Goal: Task Accomplishment & Management: Use online tool/utility

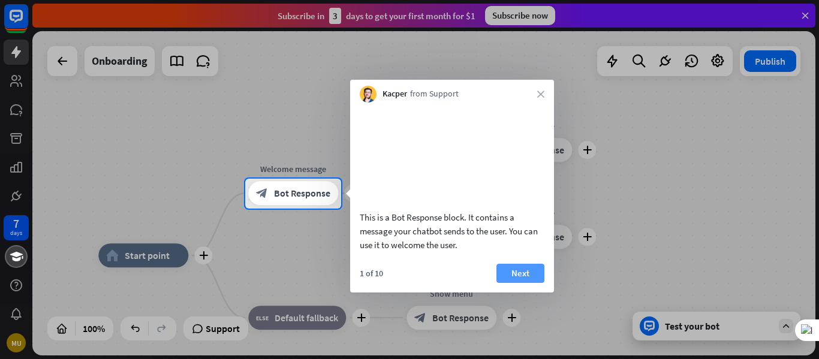
click at [515, 283] on button "Next" at bounding box center [521, 273] width 48 height 19
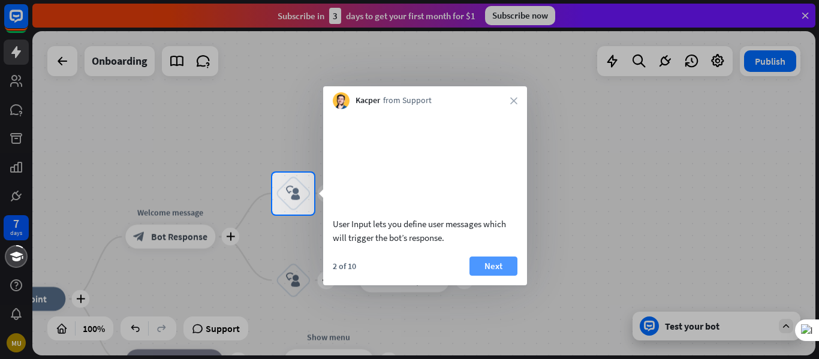
click at [482, 276] on button "Next" at bounding box center [494, 266] width 48 height 19
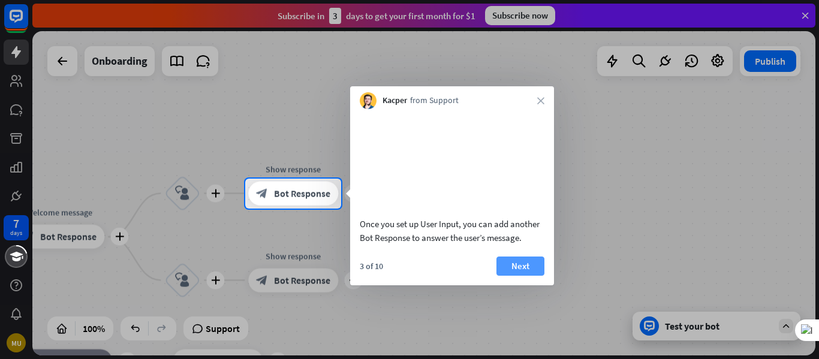
click at [523, 276] on button "Next" at bounding box center [521, 266] width 48 height 19
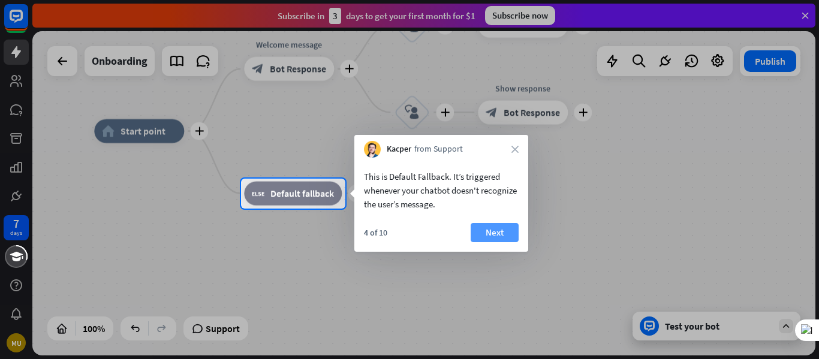
click at [486, 228] on button "Next" at bounding box center [495, 232] width 48 height 19
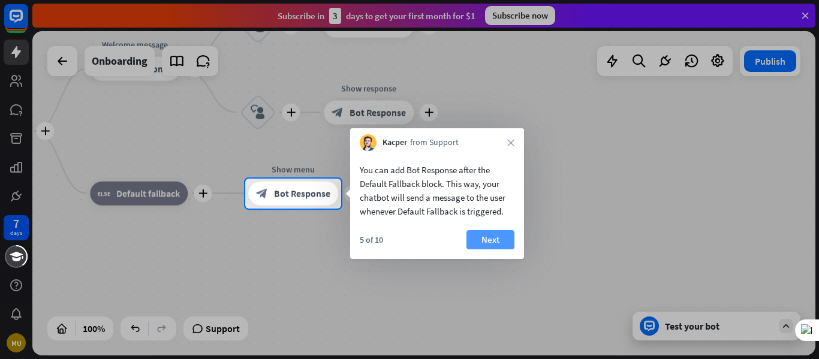
click at [501, 242] on button "Next" at bounding box center [491, 239] width 48 height 19
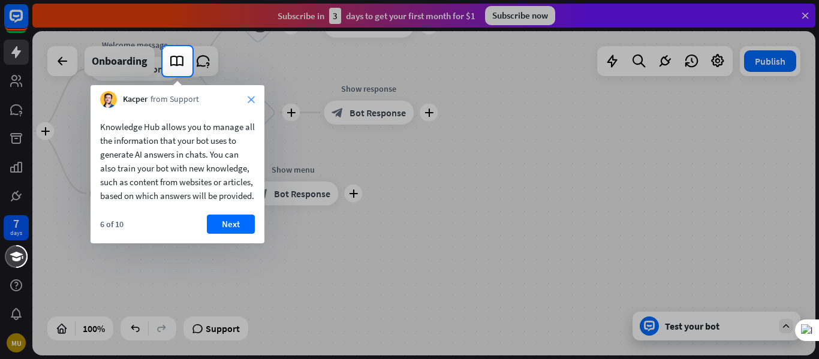
click at [248, 101] on div "Kacper from Support close" at bounding box center [178, 96] width 174 height 23
click at [248, 101] on icon "close" at bounding box center [251, 99] width 7 height 7
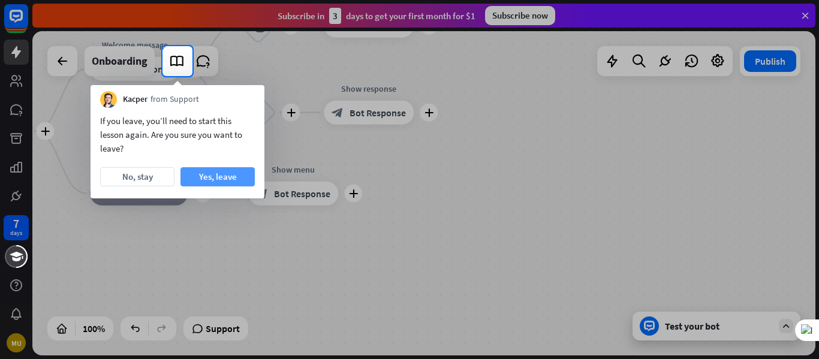
click at [213, 173] on button "Yes, leave" at bounding box center [218, 176] width 74 height 19
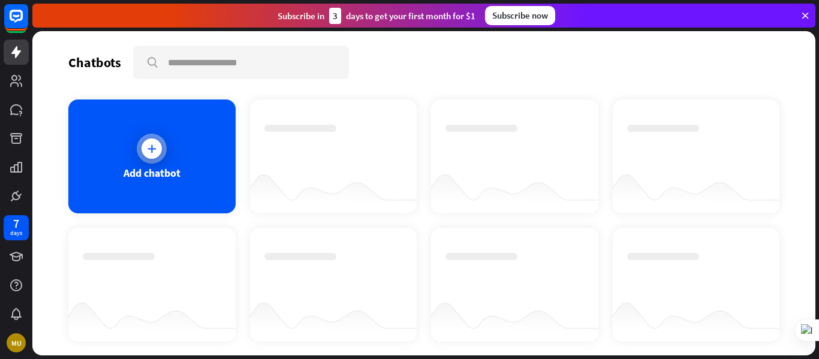
click at [136, 157] on div "Add chatbot" at bounding box center [151, 157] width 167 height 114
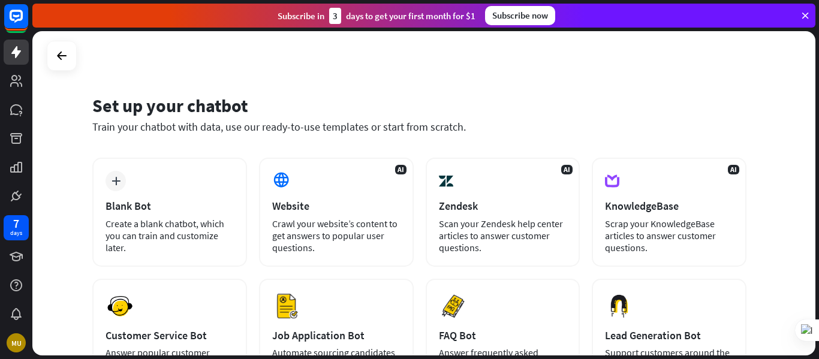
click at [501, 140] on div "Set up your chatbot Train your chatbot with data, use our ready-to-use template…" at bounding box center [419, 121] width 654 height 73
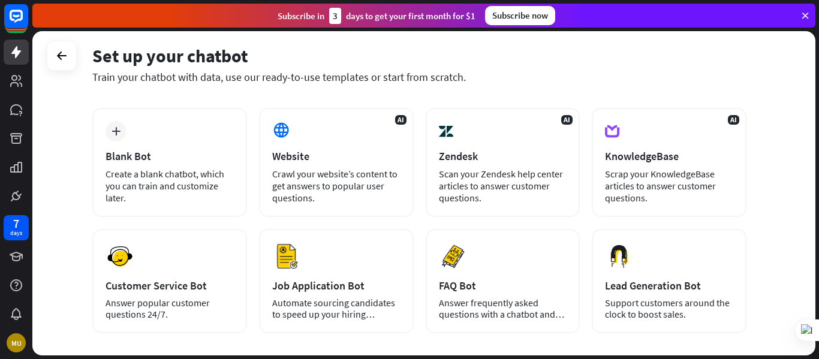
scroll to position [48, 0]
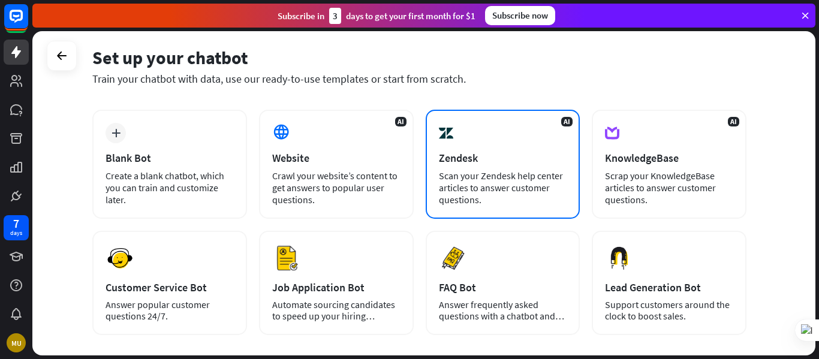
click at [500, 137] on div "AI Zendesk Scan your Zendesk help center articles to answer customer questions." at bounding box center [503, 164] width 155 height 109
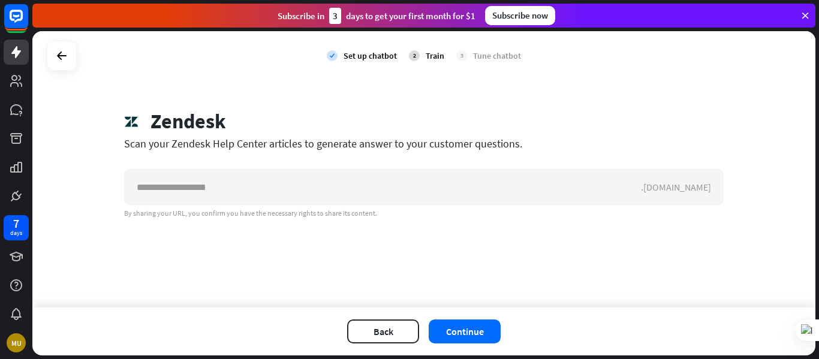
click at [73, 55] on div at bounding box center [62, 56] width 30 height 30
click at [62, 58] on icon at bounding box center [62, 56] width 14 height 14
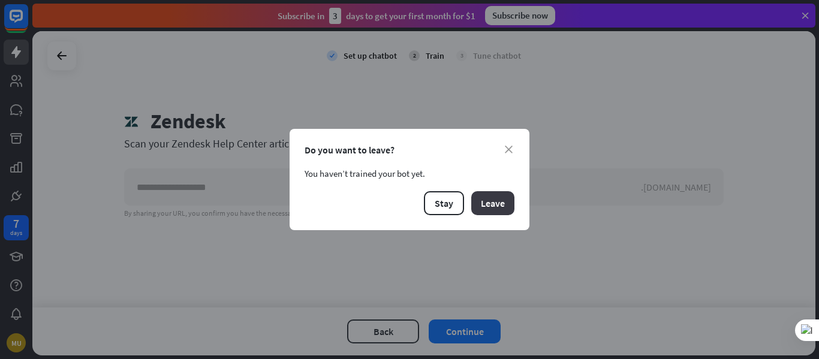
click at [502, 197] on button "Leave" at bounding box center [492, 203] width 43 height 24
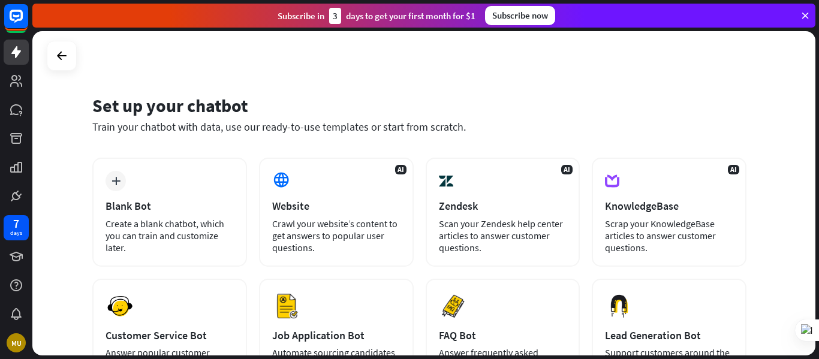
click at [600, 88] on div "Set up your chatbot Train your chatbot with data, use our ready-to-use template…" at bounding box center [419, 121] width 654 height 73
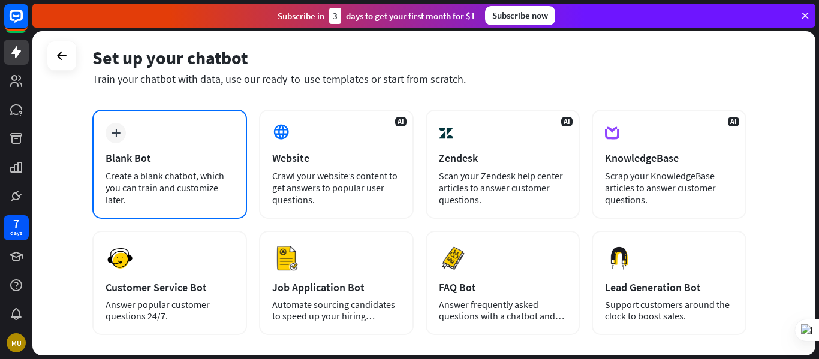
click at [190, 152] on div "Blank Bot" at bounding box center [170, 158] width 128 height 14
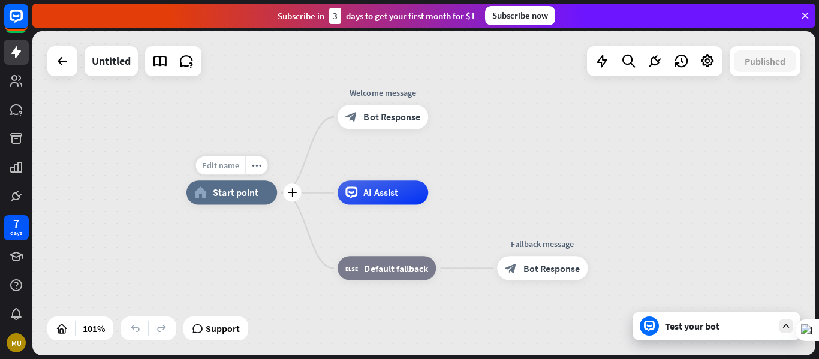
click at [233, 167] on span "Edit name" at bounding box center [221, 165] width 38 height 11
type input "**********"
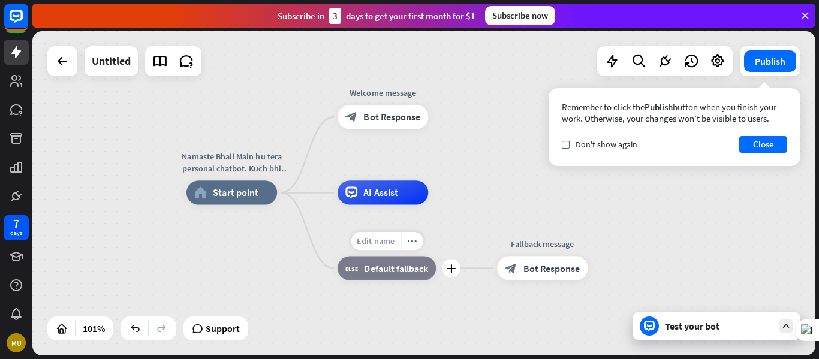
click at [385, 233] on div "Edit name" at bounding box center [376, 241] width 50 height 18
type input "**********"
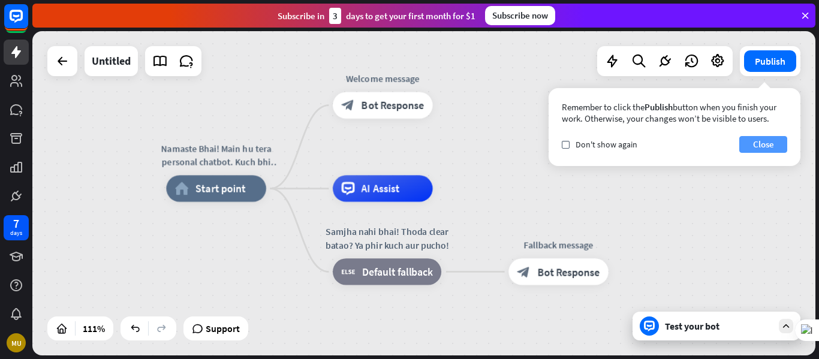
click at [771, 142] on button "Close" at bounding box center [764, 144] width 48 height 17
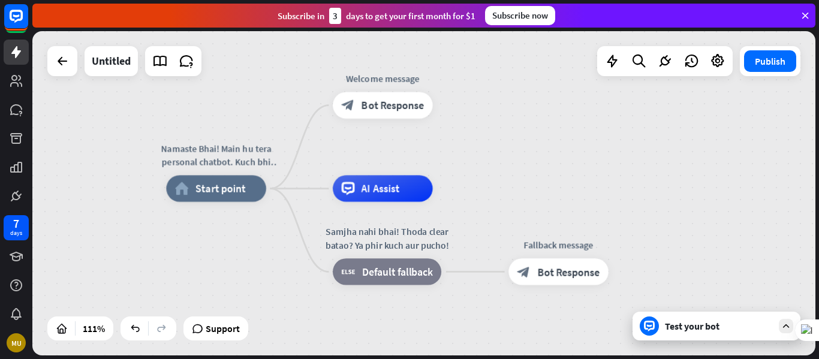
click at [780, 327] on div at bounding box center [786, 326] width 14 height 14
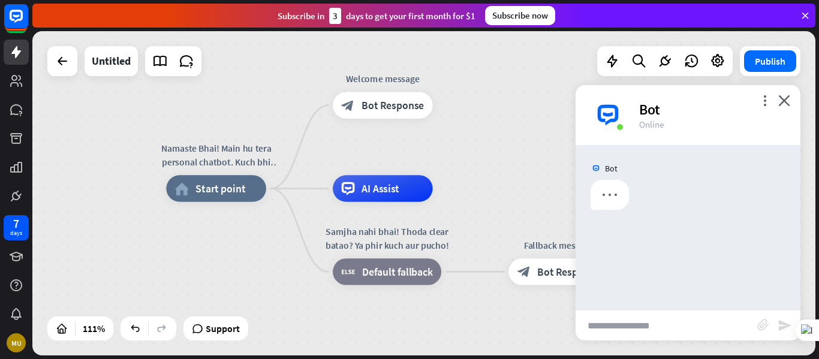
click at [670, 323] on input "text" at bounding box center [667, 326] width 182 height 30
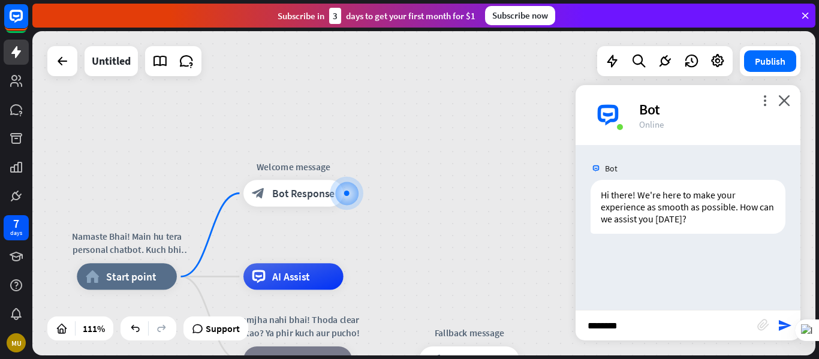
type input "*********"
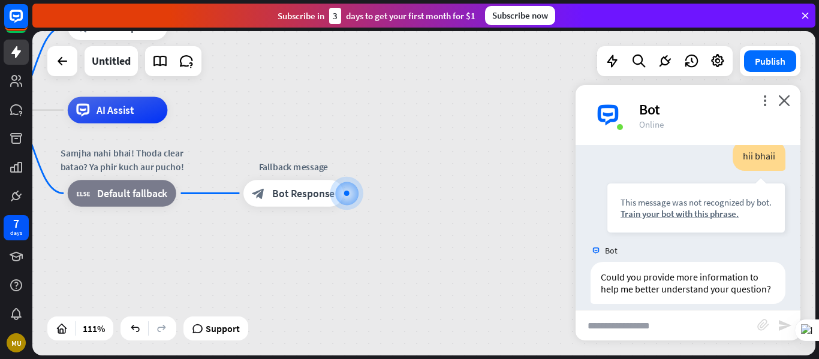
scroll to position [146, 0]
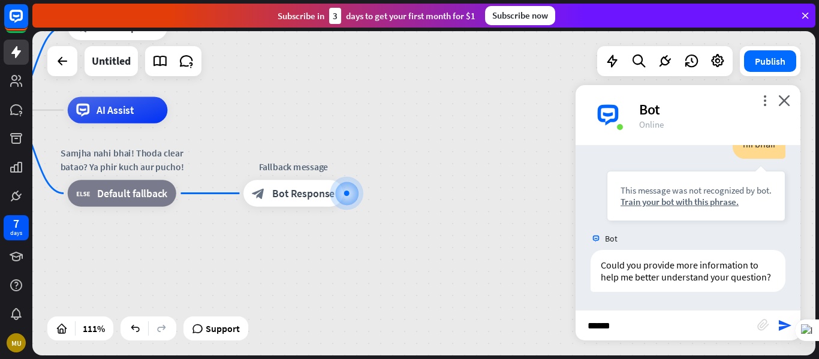
type input "*******"
click at [659, 66] on icon at bounding box center [665, 61] width 16 height 16
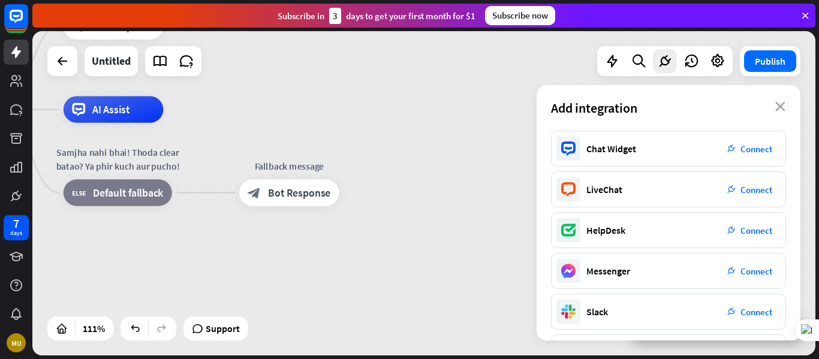
click at [797, 140] on div "Namaste Bhai! Main hu tera personal chatbot. Kuch bhi puch sakta hai! 🚀 home_2 …" at bounding box center [423, 193] width 783 height 324
click at [797, 140] on div "Chat Widget plug_integration Connect LiveChat plug_integration Connect HelpDesk…" at bounding box center [669, 236] width 264 height 210
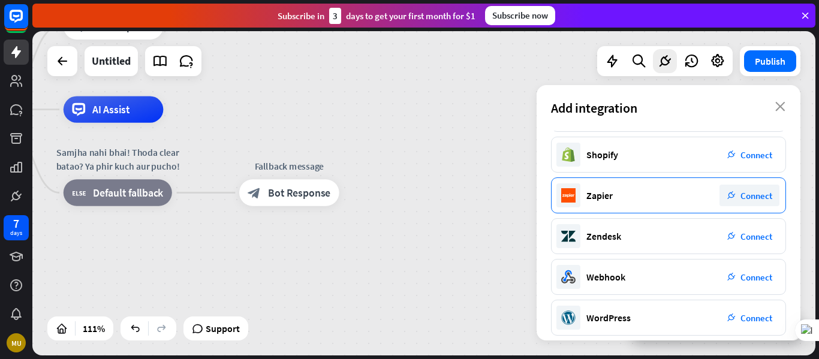
scroll to position [248, 0]
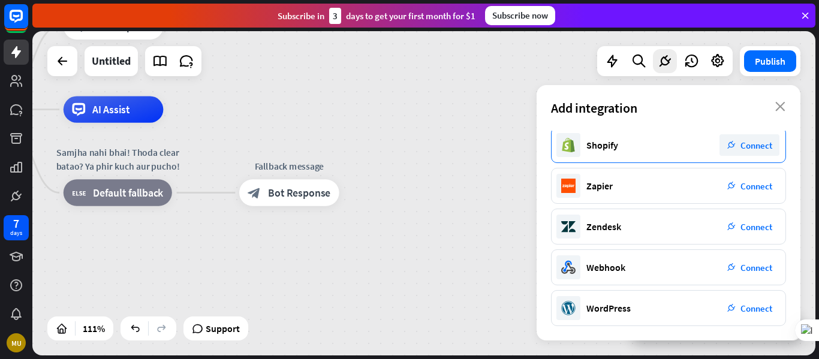
click at [748, 142] on span "Connect" at bounding box center [757, 145] width 32 height 11
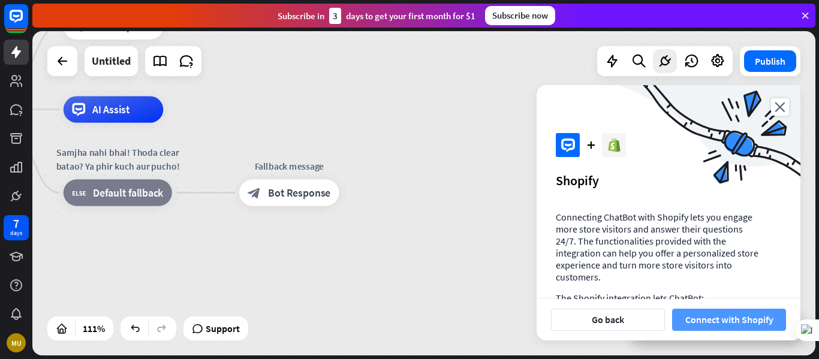
click at [720, 329] on button "Connect with Shopify" at bounding box center [729, 320] width 114 height 22
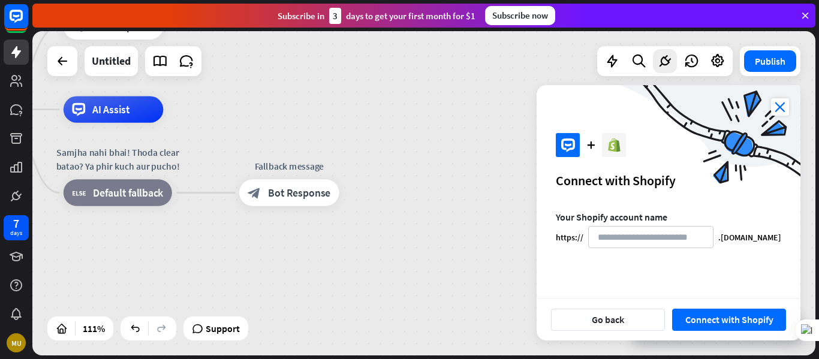
click at [780, 103] on icon "close" at bounding box center [780, 106] width 18 height 17
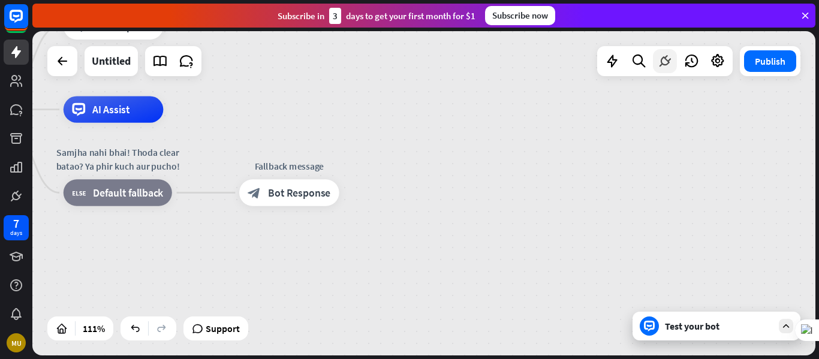
click at [669, 68] on icon at bounding box center [665, 61] width 16 height 16
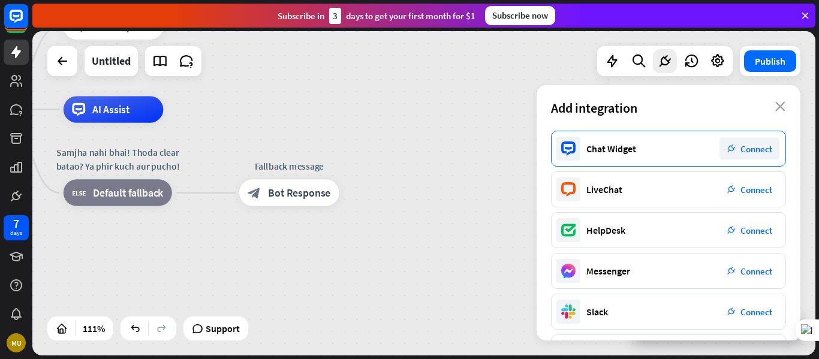
click at [734, 142] on div "plug_integration Connect" at bounding box center [750, 149] width 60 height 22
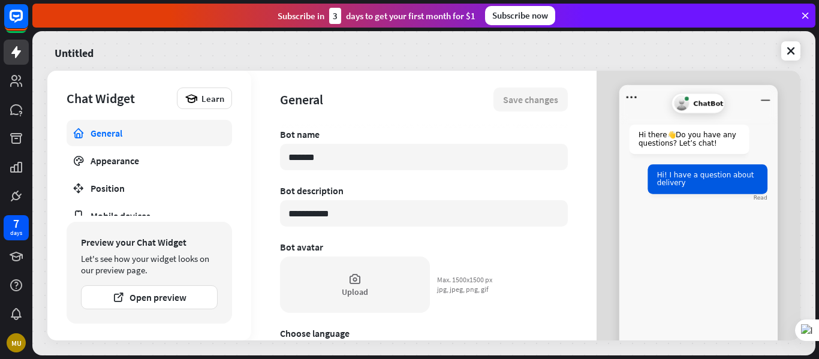
click at [653, 244] on div "Hi there 👋 Do you have any questions? Let’s chat! Hi! I have a question about d…" at bounding box center [699, 234] width 158 height 248
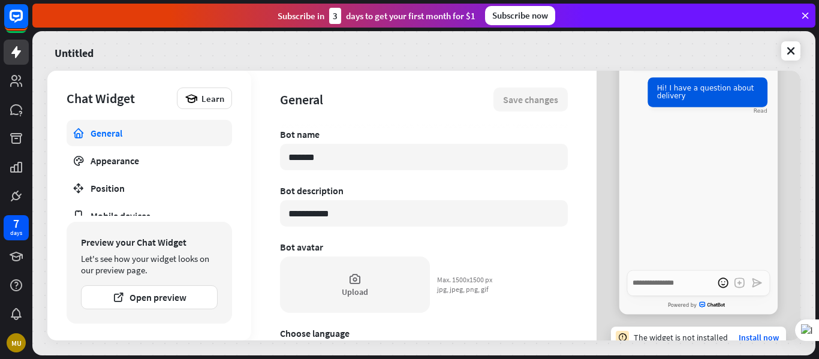
scroll to position [102, 0]
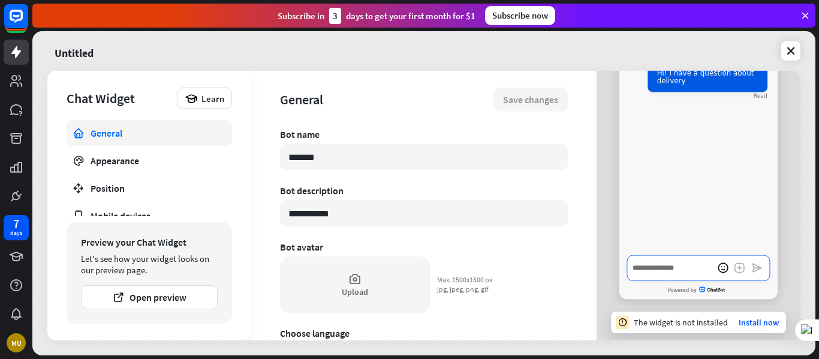
click at [648, 274] on textarea "Write a message…" at bounding box center [698, 269] width 143 height 26
click at [404, 158] on input "*******" at bounding box center [424, 157] width 288 height 26
type textarea "*"
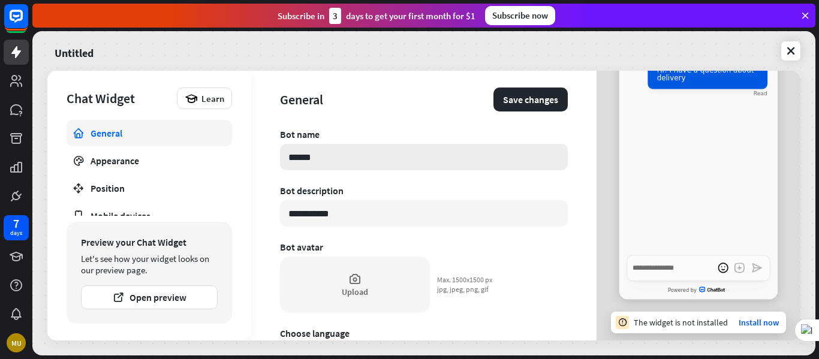
scroll to position [99, 0]
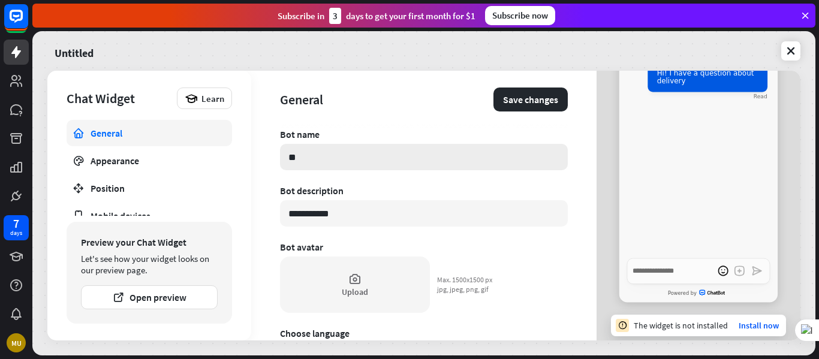
type input "*"
type textarea "*"
type input "*"
type textarea "*"
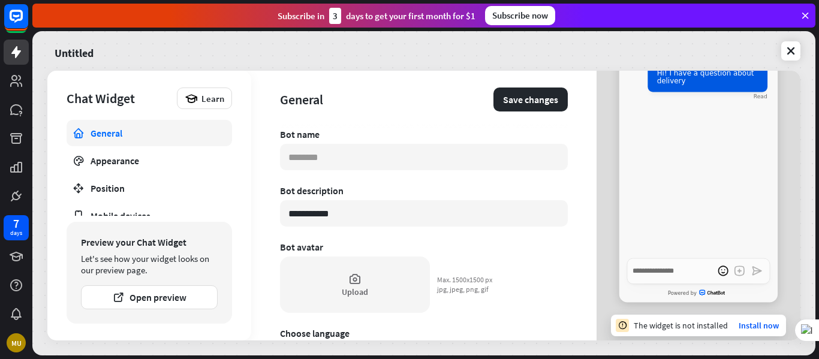
type input "*"
type textarea "*"
type input "*"
type textarea "*"
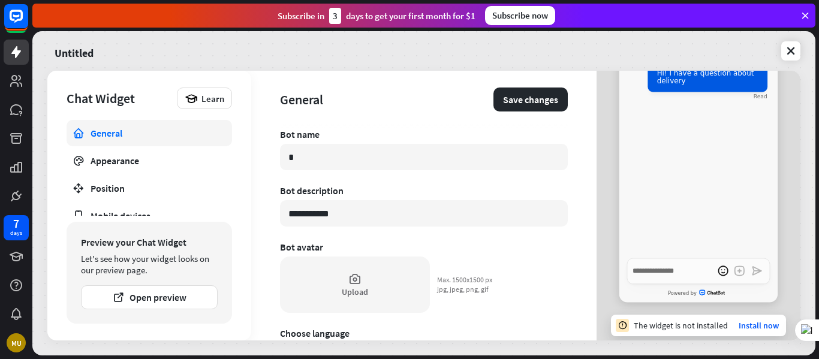
type input "**"
type textarea "*"
type input "***"
type textarea "*"
type input "****"
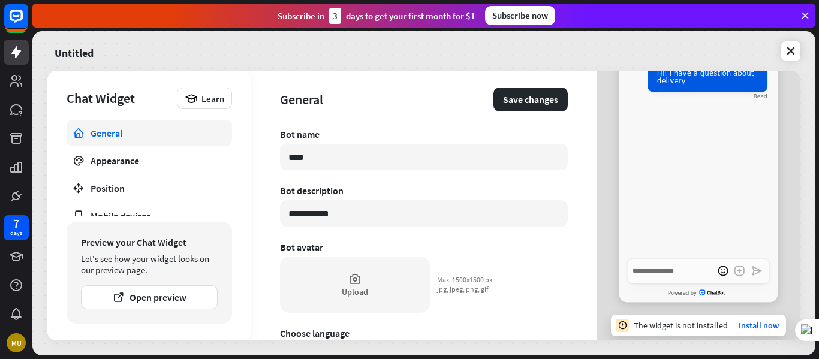
type textarea "*"
type input "*****"
type textarea "*"
type input "******"
type textarea "*"
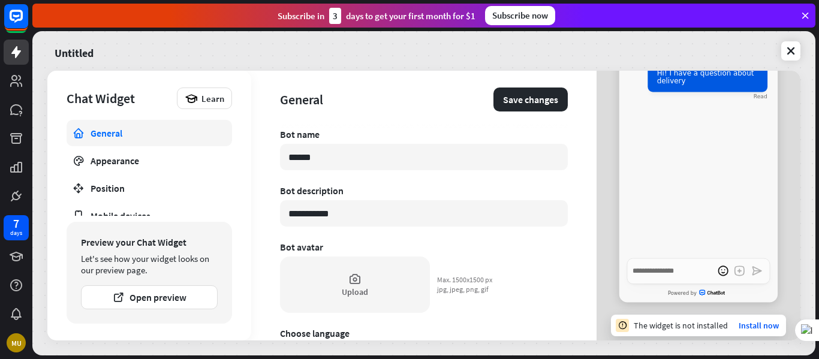
type input "*******"
type textarea "*"
type input "********"
click at [351, 210] on input "**********" at bounding box center [424, 213] width 288 height 26
click at [320, 244] on div "Bot avatar" at bounding box center [424, 247] width 288 height 12
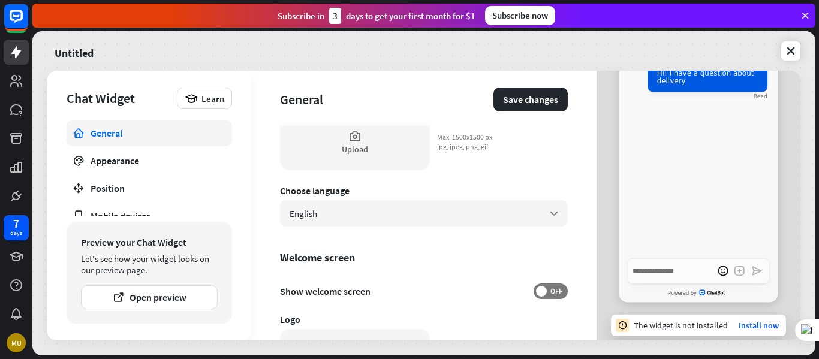
scroll to position [144, 0]
click at [345, 220] on div "English arrow_down" at bounding box center [424, 212] width 288 height 26
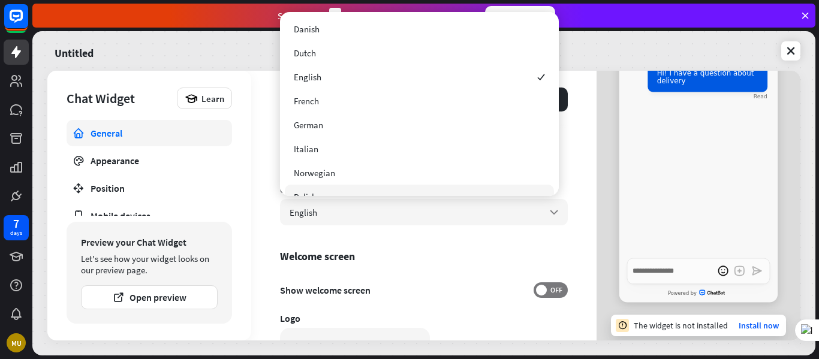
click at [258, 214] on div "**********" at bounding box center [423, 206] width 345 height 270
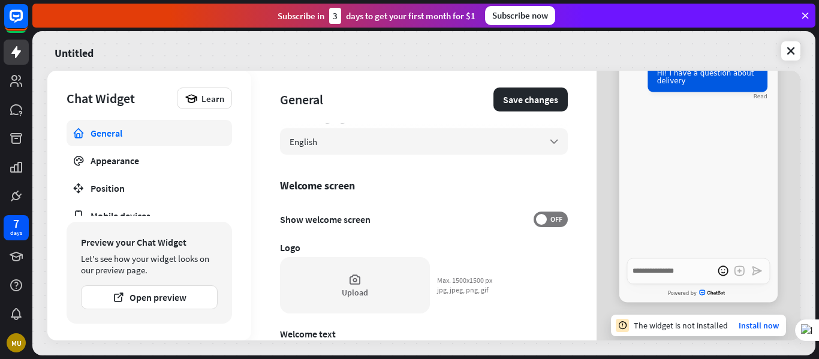
scroll to position [216, 0]
click at [547, 223] on span "OFF" at bounding box center [556, 219] width 19 height 10
type textarea "*"
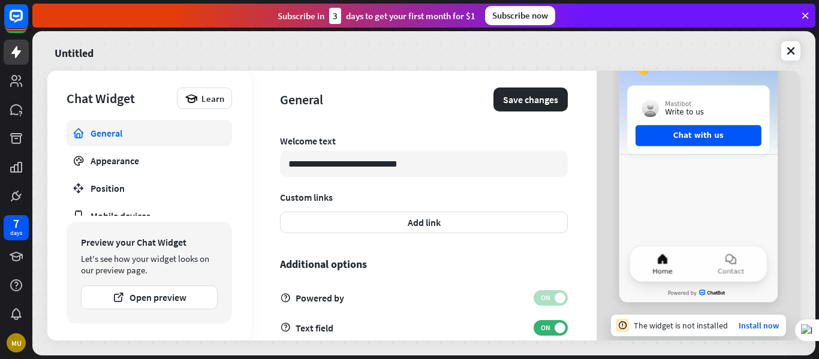
scroll to position [431, 0]
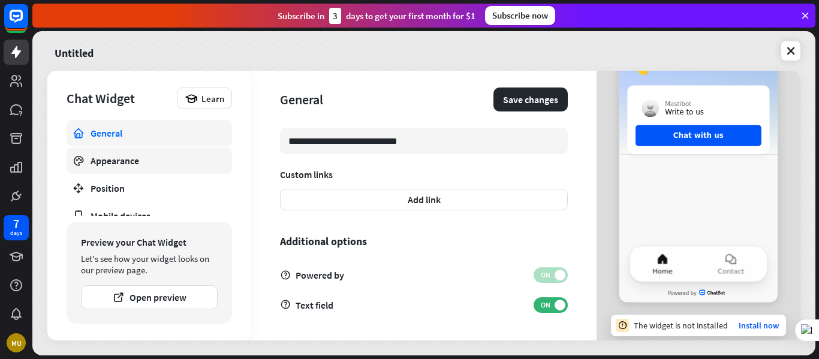
click at [118, 166] on div "Appearance" at bounding box center [150, 161] width 118 height 12
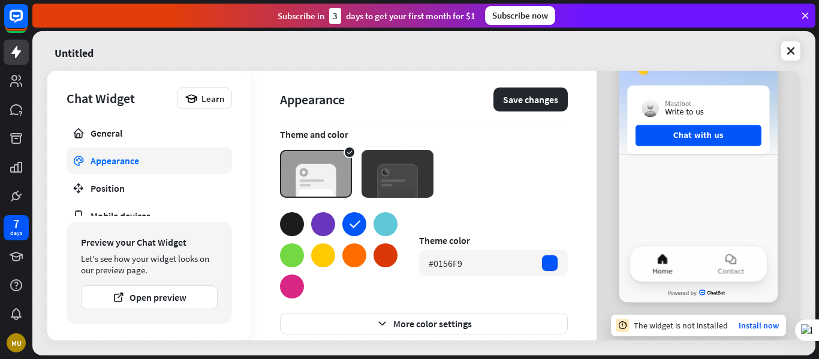
click at [295, 227] on div at bounding box center [292, 224] width 24 height 24
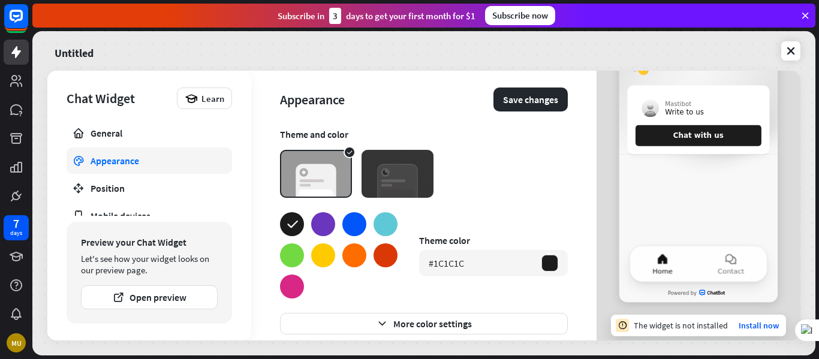
click at [381, 177] on img at bounding box center [398, 174] width 72 height 48
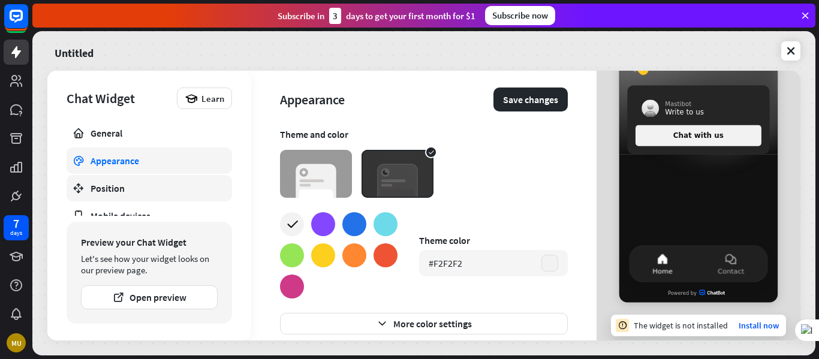
click at [182, 191] on div "Position" at bounding box center [150, 188] width 118 height 12
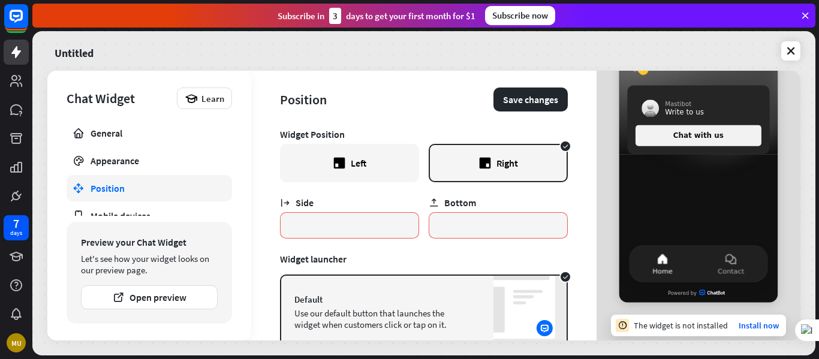
click at [383, 159] on div "Left" at bounding box center [349, 163] width 139 height 38
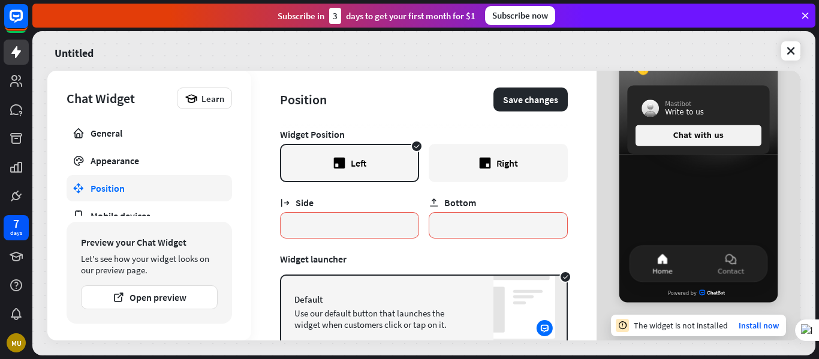
click at [465, 157] on div "Right" at bounding box center [498, 163] width 139 height 38
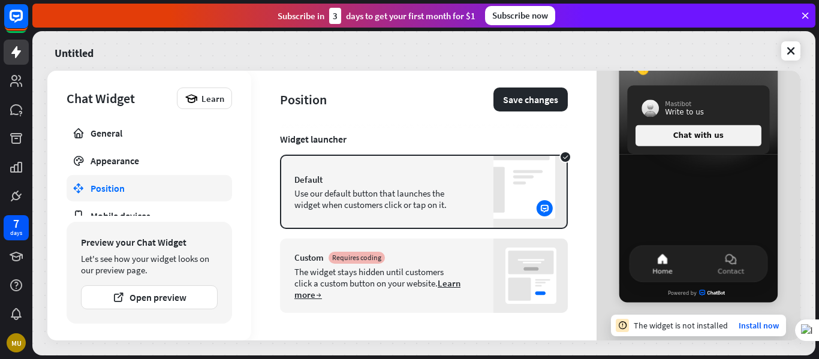
scroll to position [126, 0]
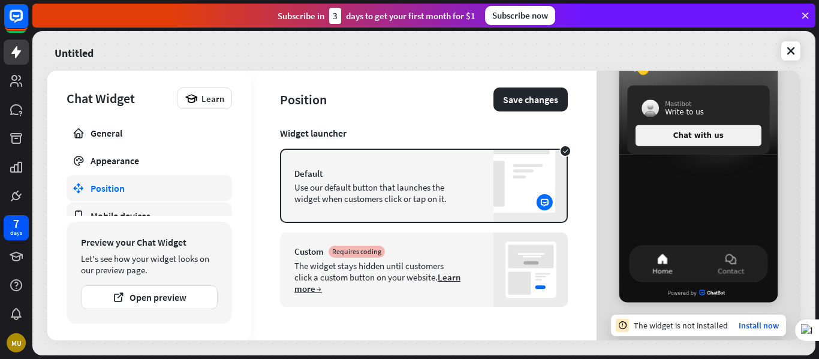
click at [180, 208] on link "Mobile devices" at bounding box center [150, 216] width 166 height 26
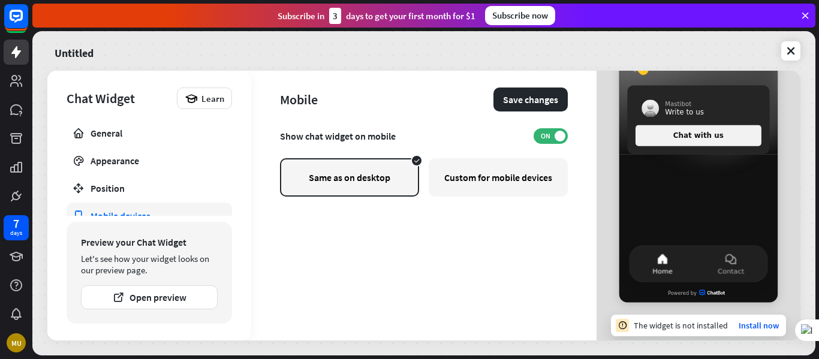
click at [462, 176] on div "Custom for mobile devices" at bounding box center [498, 177] width 139 height 38
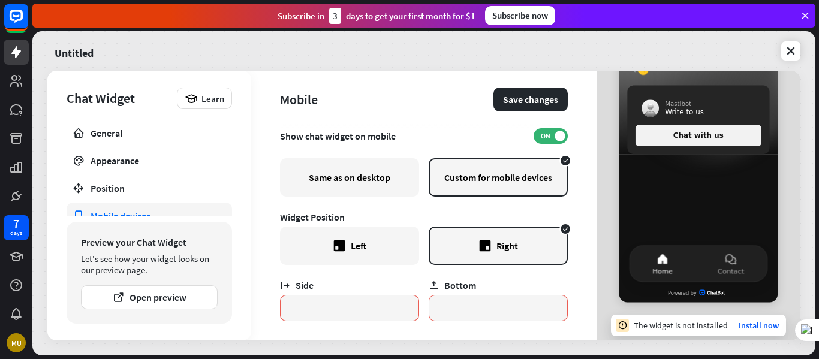
click at [388, 178] on div "Same as on desktop" at bounding box center [349, 177] width 139 height 38
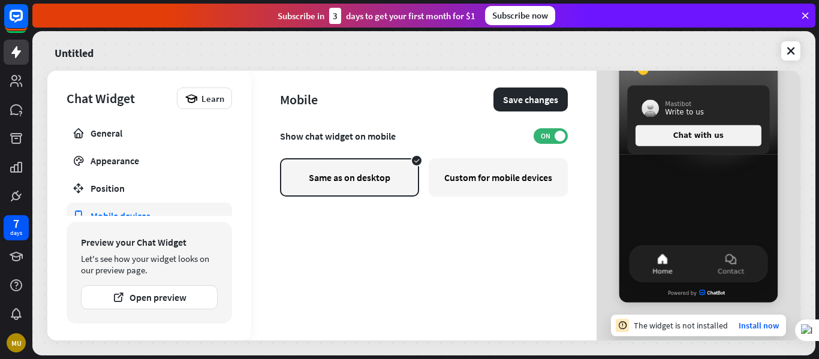
click at [252, 156] on div "Mobile Save changes Show chat widget on mobile ON Same as on desktop Custom for…" at bounding box center [423, 206] width 345 height 270
click at [150, 307] on button "Open preview" at bounding box center [149, 298] width 137 height 24
click at [712, 125] on button "Chat with us" at bounding box center [699, 135] width 126 height 21
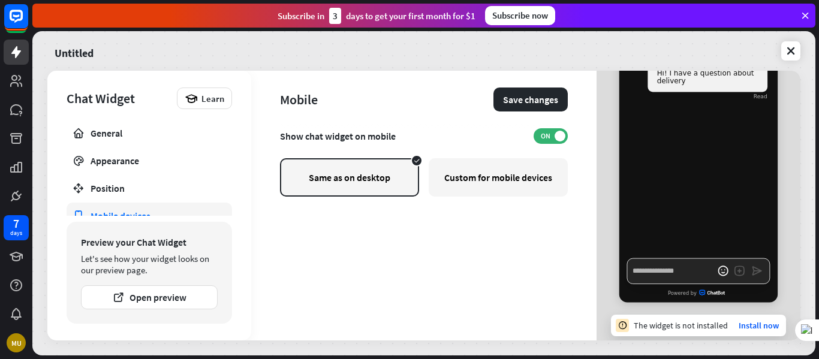
click at [662, 265] on textarea "Write a message…" at bounding box center [698, 272] width 143 height 26
type textarea "*"
type textarea "**"
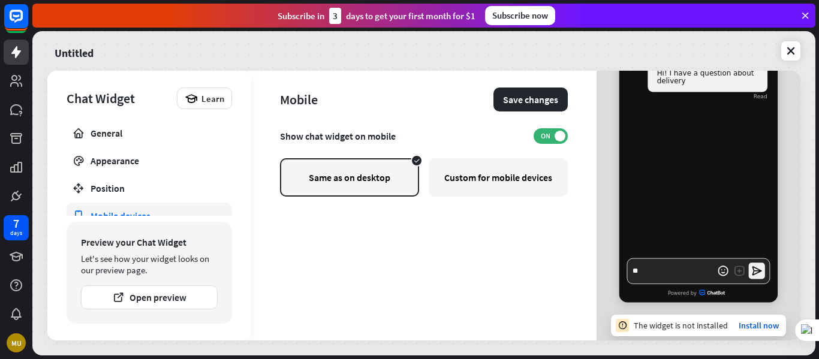
type textarea "*"
type textarea "***"
type textarea "*"
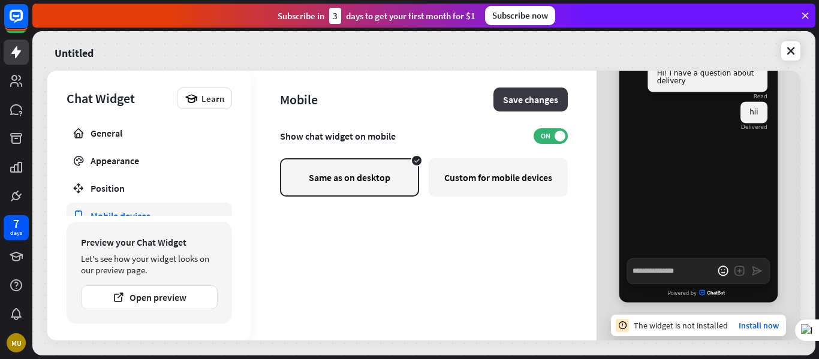
click at [549, 100] on button "Save changes" at bounding box center [531, 100] width 74 height 24
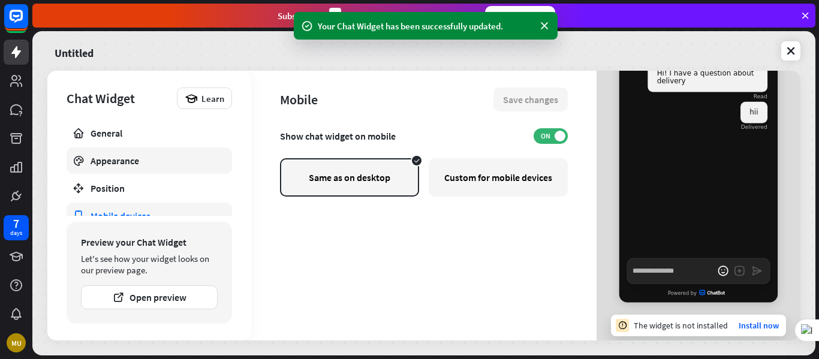
click at [189, 149] on link "Appearance" at bounding box center [150, 161] width 166 height 26
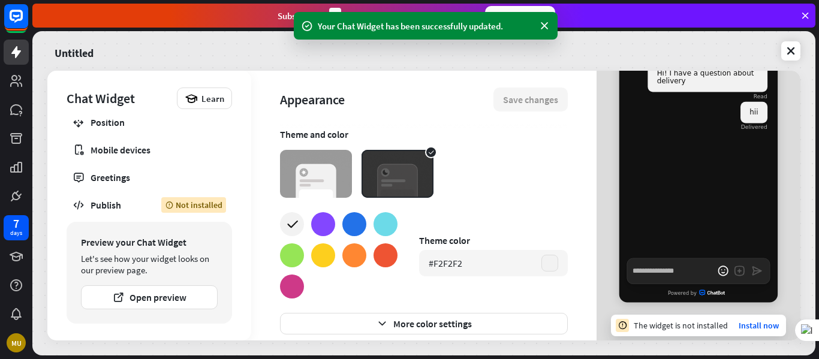
scroll to position [68, 0]
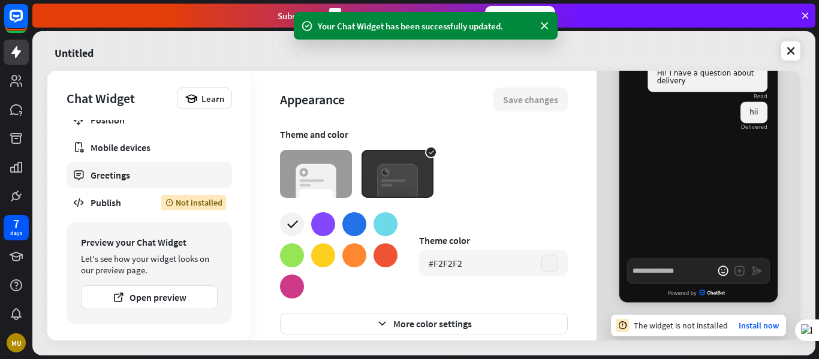
click at [183, 162] on link "Greetings" at bounding box center [150, 175] width 166 height 26
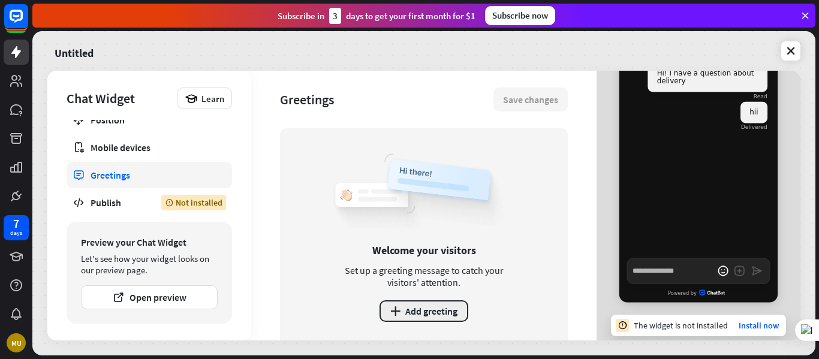
click at [409, 306] on button "plus Add greeting" at bounding box center [424, 312] width 89 height 22
click at [604, 16] on div "Add greeting Name Message Display the greeting when: Add condition Cancel Confi…" at bounding box center [409, 179] width 819 height 359
click at [432, 309] on button "plus Add greeting" at bounding box center [424, 312] width 89 height 22
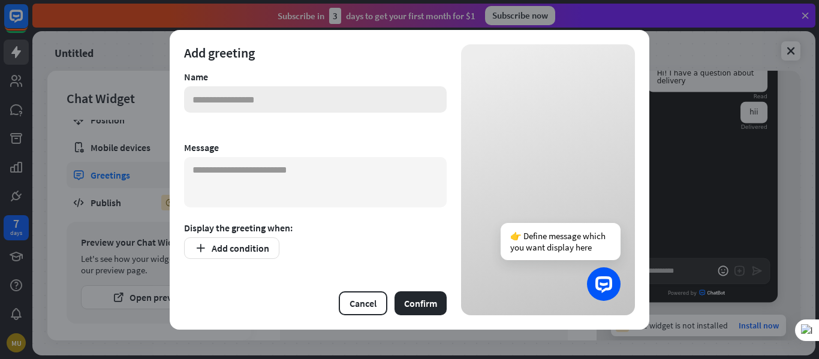
click at [290, 100] on input "text" at bounding box center [315, 99] width 263 height 26
click at [260, 167] on textarea at bounding box center [315, 182] width 263 height 50
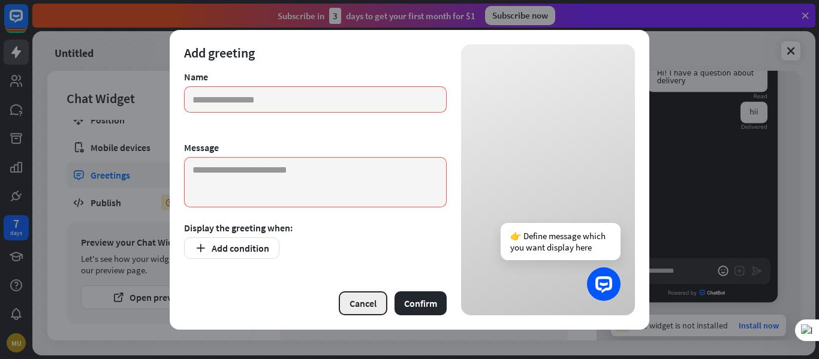
click at [377, 308] on button "Cancel" at bounding box center [363, 304] width 49 height 24
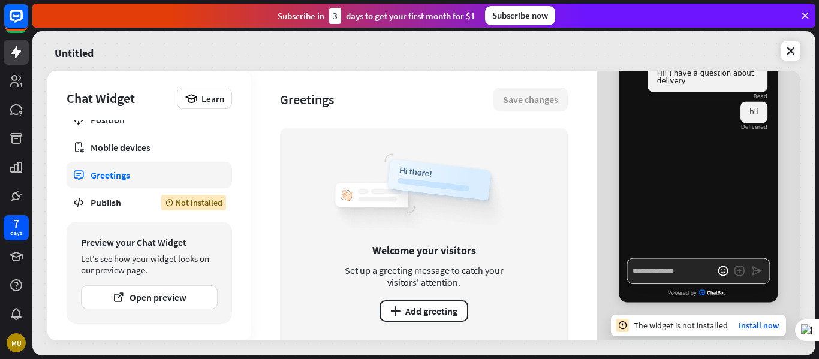
click at [668, 277] on textarea "Write a message…" at bounding box center [698, 272] width 143 height 26
type textarea "*"
type textarea "**"
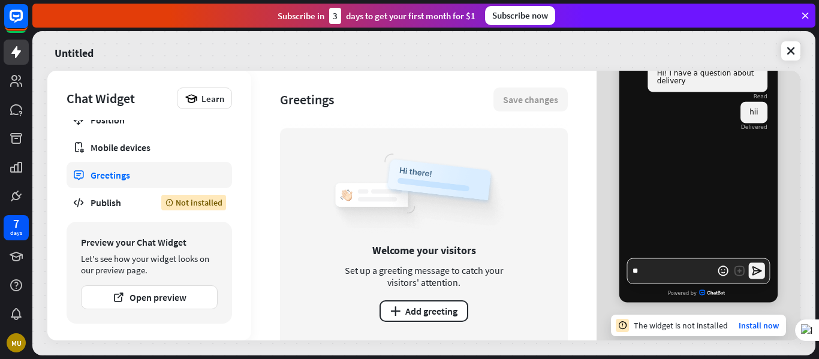
type textarea "*"
type textarea "***"
type textarea "*"
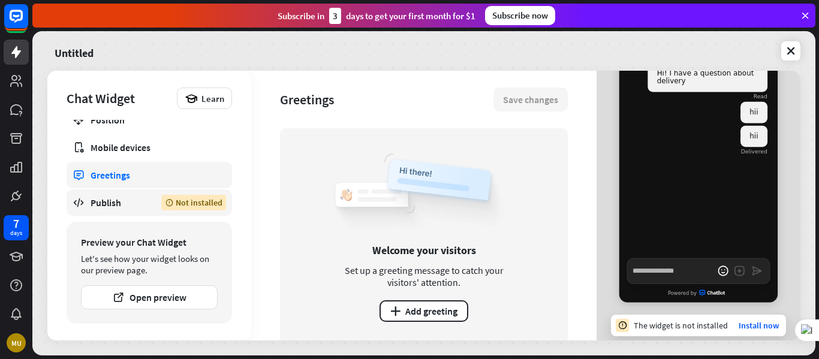
type textarea "*"
click at [130, 203] on div "Publish" at bounding box center [117, 203] width 53 height 12
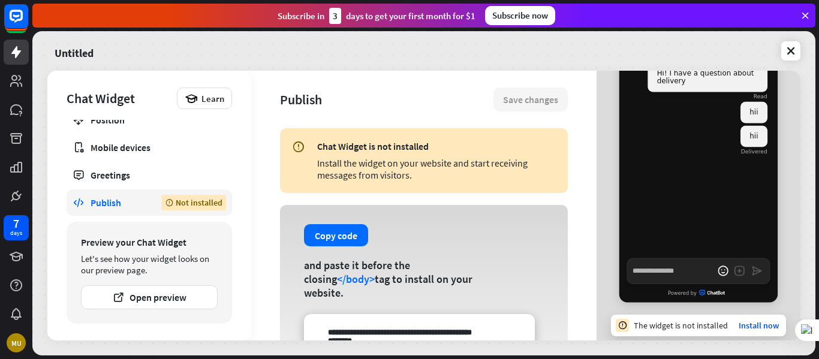
click at [394, 243] on div "Copy code and paste it before the closing </body> tag to install on your websit…" at bounding box center [424, 303] width 288 height 196
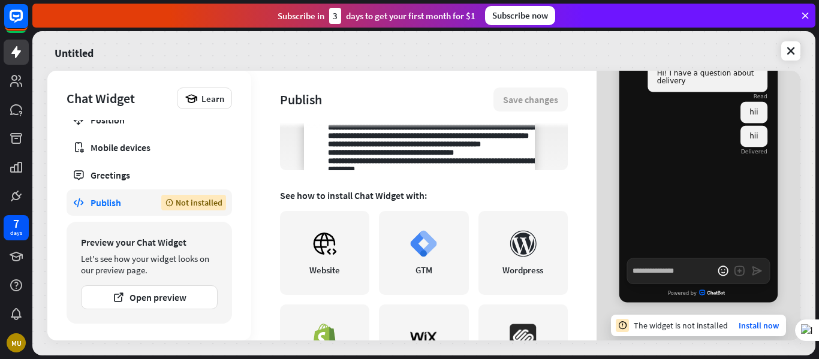
scroll to position [204, 0]
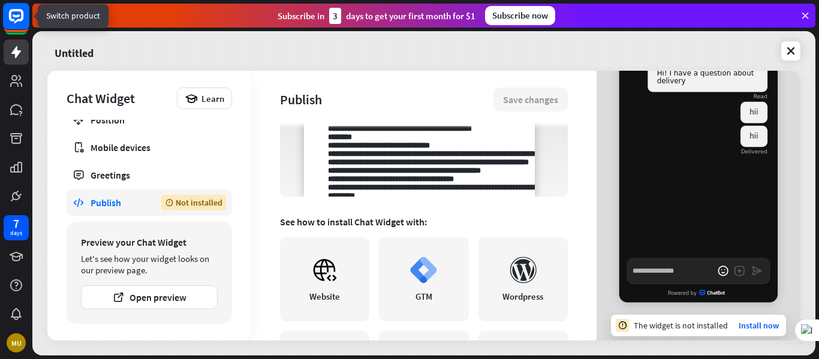
click at [8, 23] on rect at bounding box center [16, 16] width 26 height 26
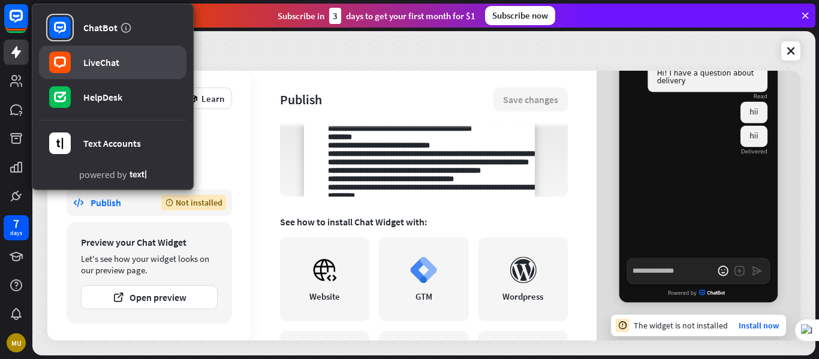
click at [109, 66] on div "LiveChat" at bounding box center [101, 62] width 36 height 12
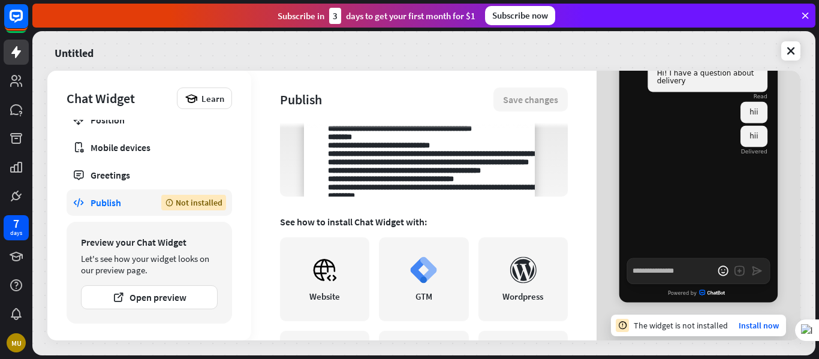
click at [278, 71] on div "Publish Save changes Chat Widget is not installed Install the widget on your we…" at bounding box center [423, 206] width 345 height 270
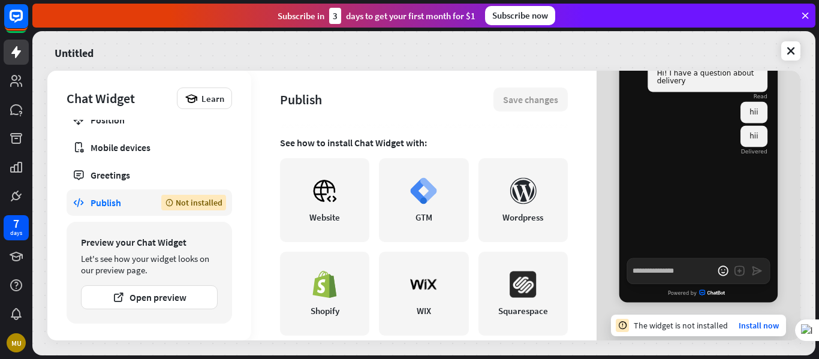
scroll to position [300, 0]
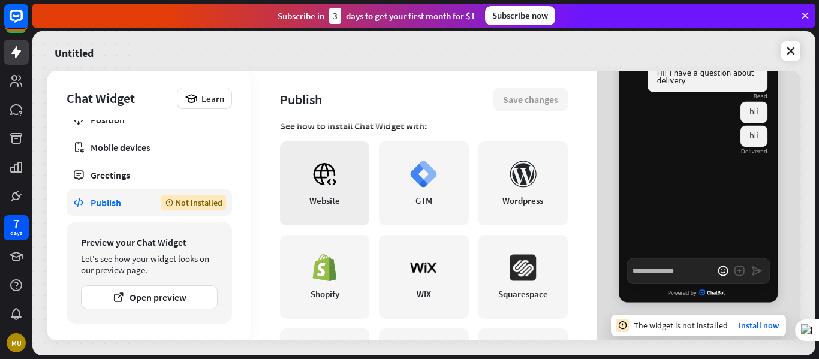
click at [354, 196] on link "Website" at bounding box center [324, 184] width 89 height 84
